Goal: Find contact information: Find contact information

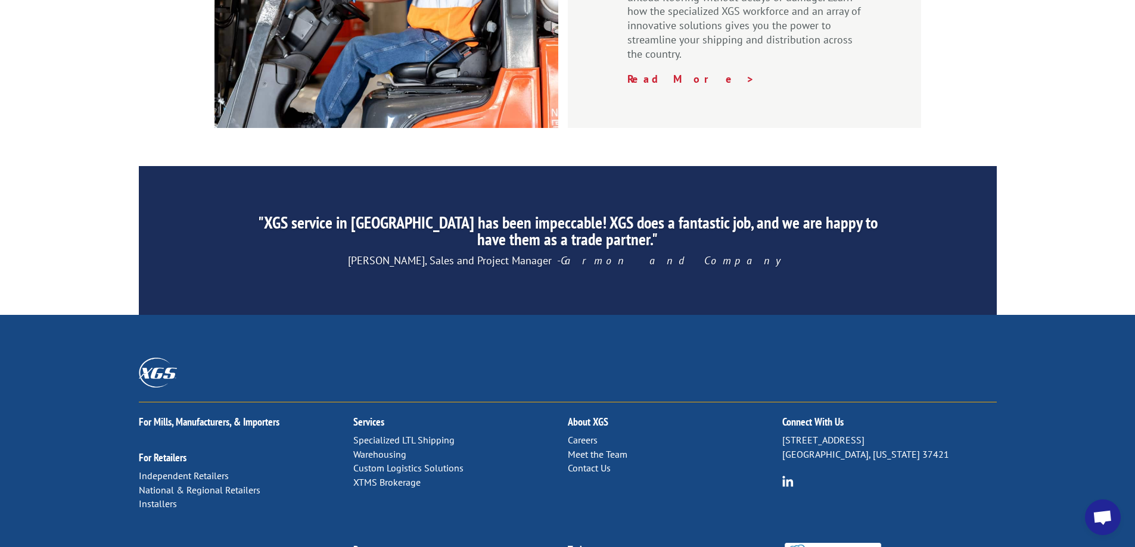
scroll to position [1810, 0]
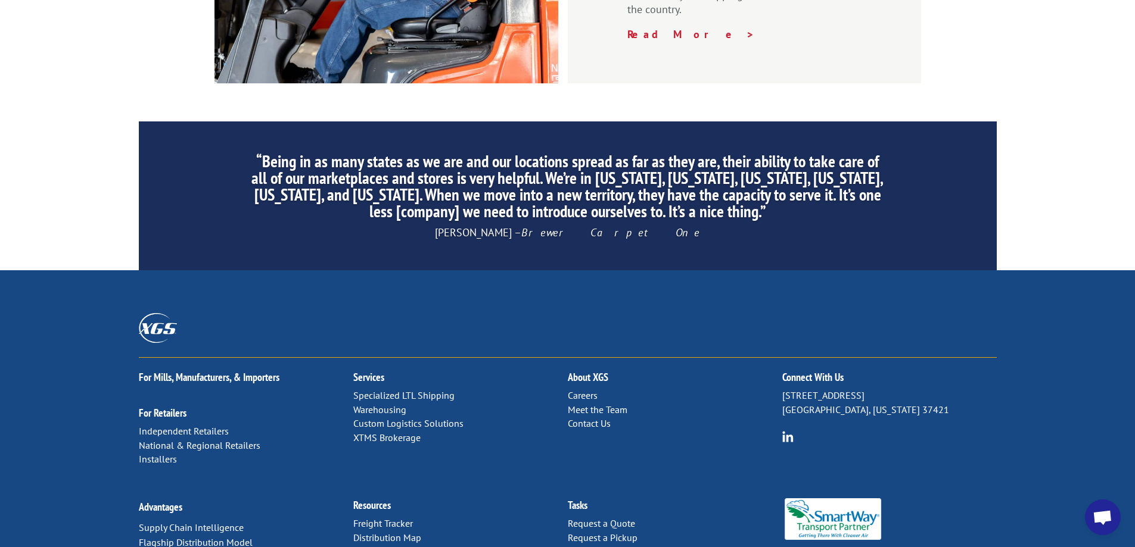
click at [595, 417] on link "Contact Us" at bounding box center [589, 423] width 43 height 12
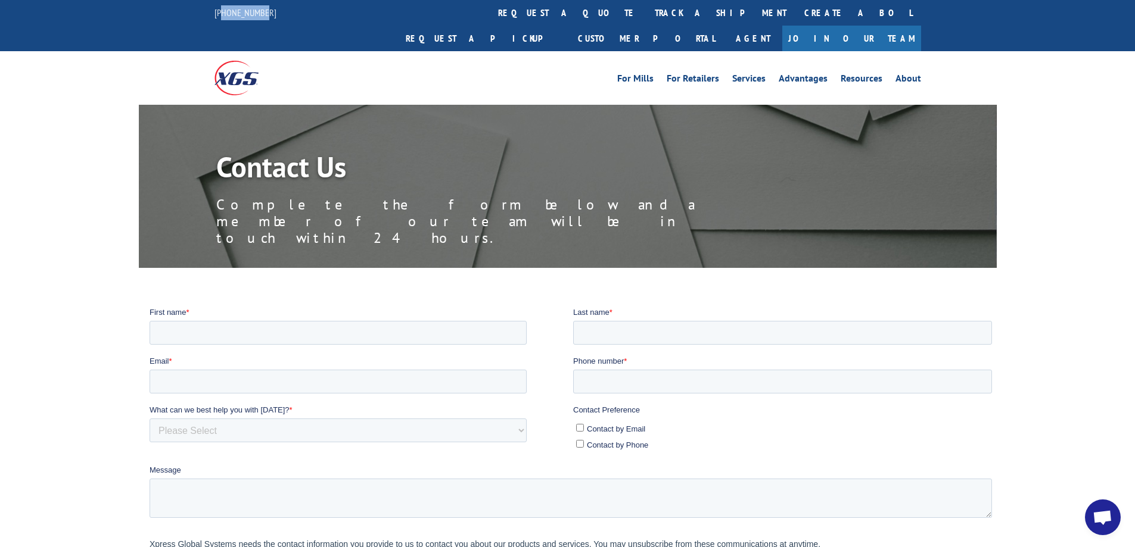
drag, startPoint x: 266, startPoint y: 12, endPoint x: 283, endPoint y: 32, distance: 26.2
click at [245, 16] on div "[PHONE_NUMBER]" at bounding box center [252, 12] width 76 height 15
click at [288, 51] on div at bounding box center [302, 77] width 177 height 53
